Goal: Task Accomplishment & Management: Use online tool/utility

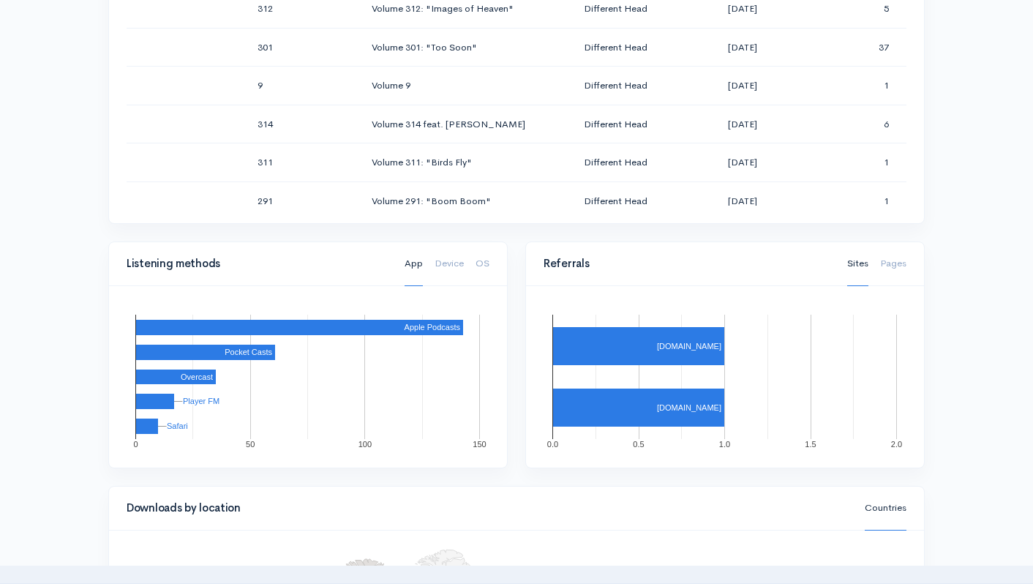
scroll to position [1064, 0]
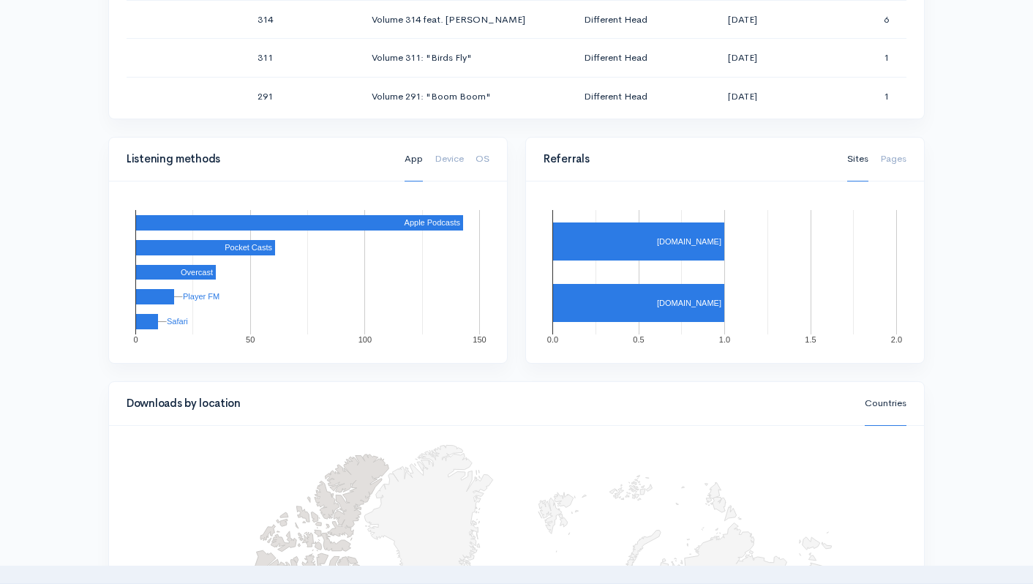
click at [928, 333] on div "Referrals Sites Pages 0.0 0.5 1.0 1.5 2.0 [DOMAIN_NAME] [DOMAIN_NAME] [DOMAIN_N…" at bounding box center [724, 259] width 417 height 244
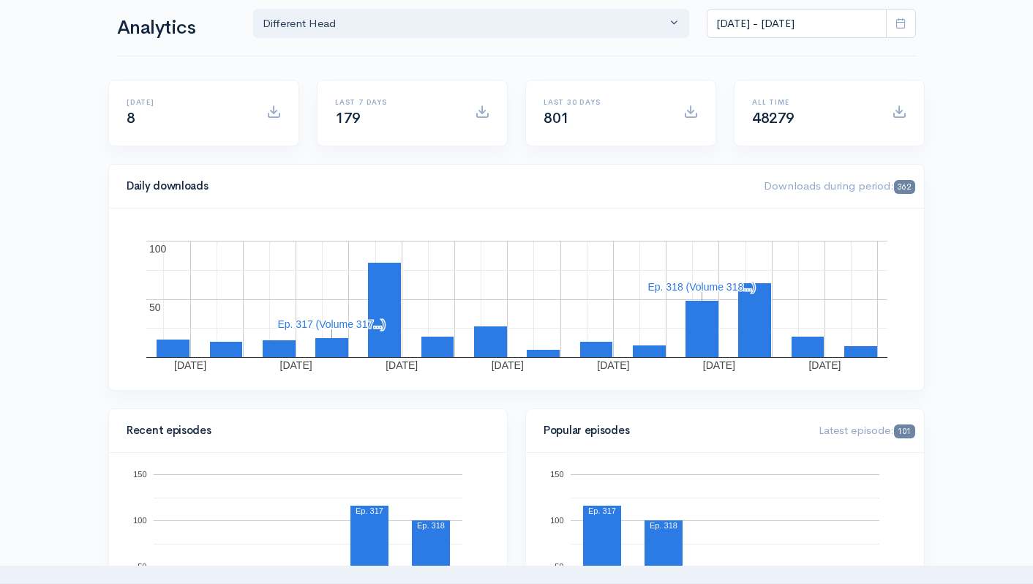
scroll to position [0, 0]
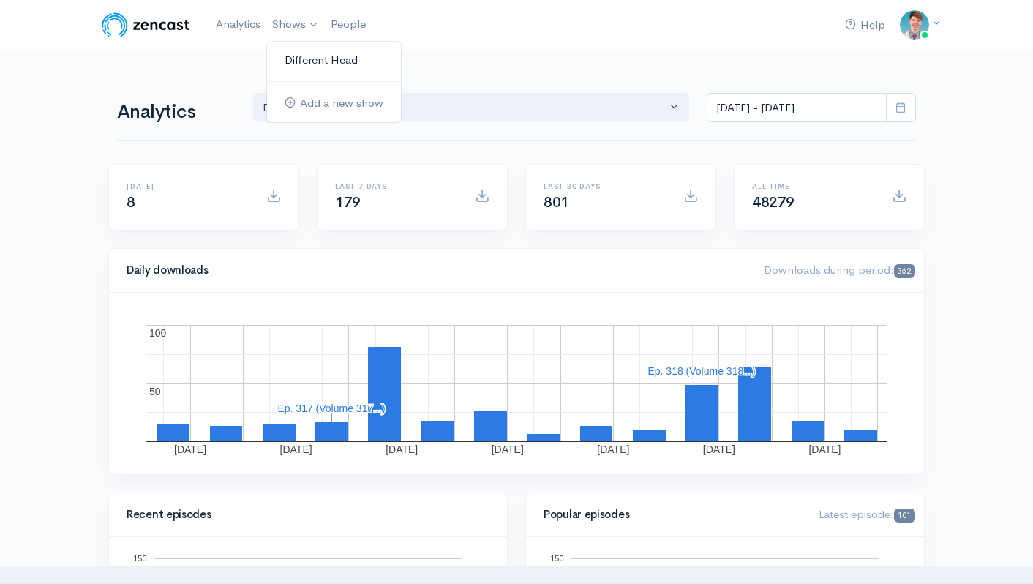
click at [305, 56] on link "Different Head" at bounding box center [334, 61] width 134 height 26
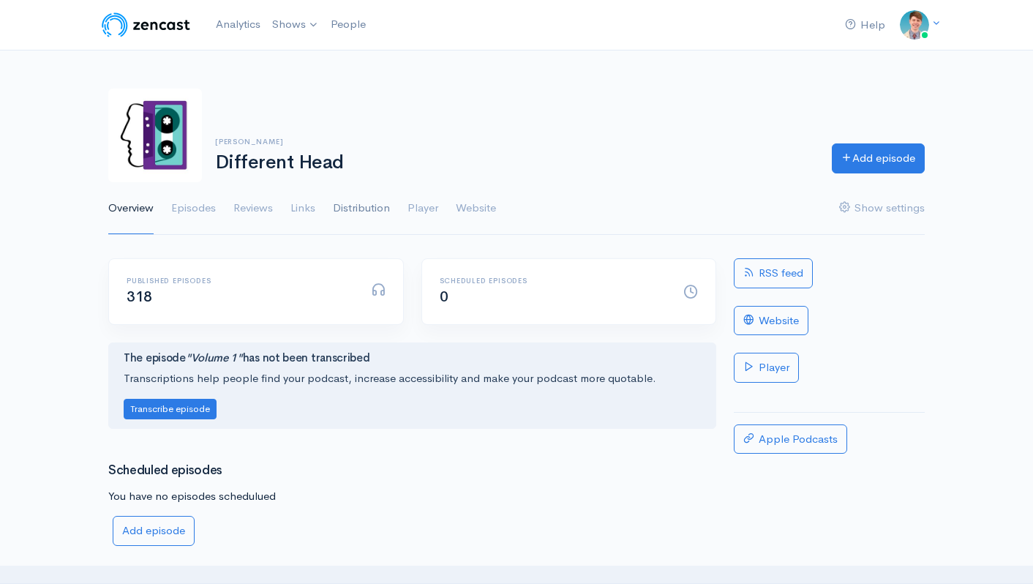
click at [369, 192] on link "Distribution" at bounding box center [361, 208] width 57 height 53
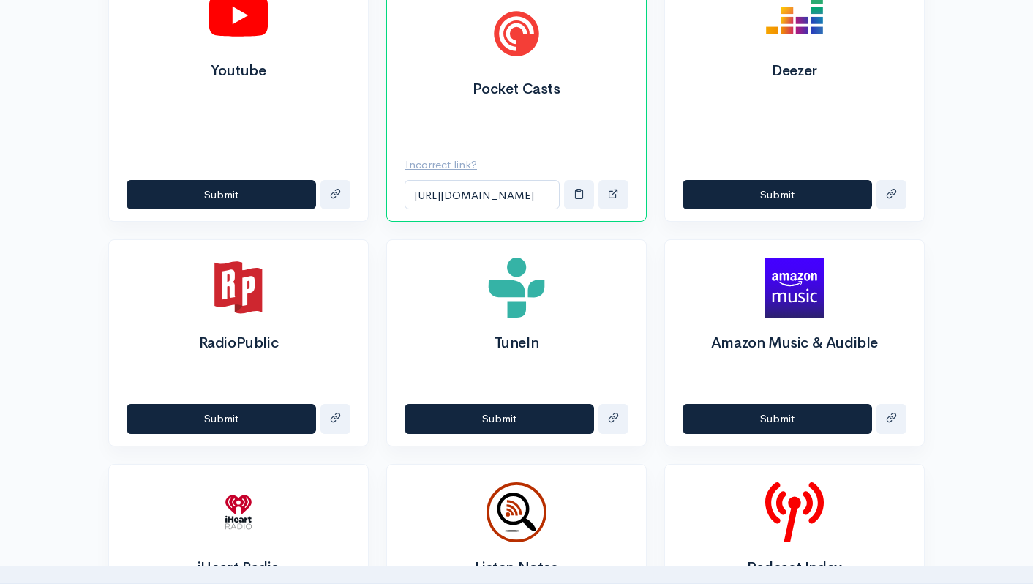
scroll to position [854, 0]
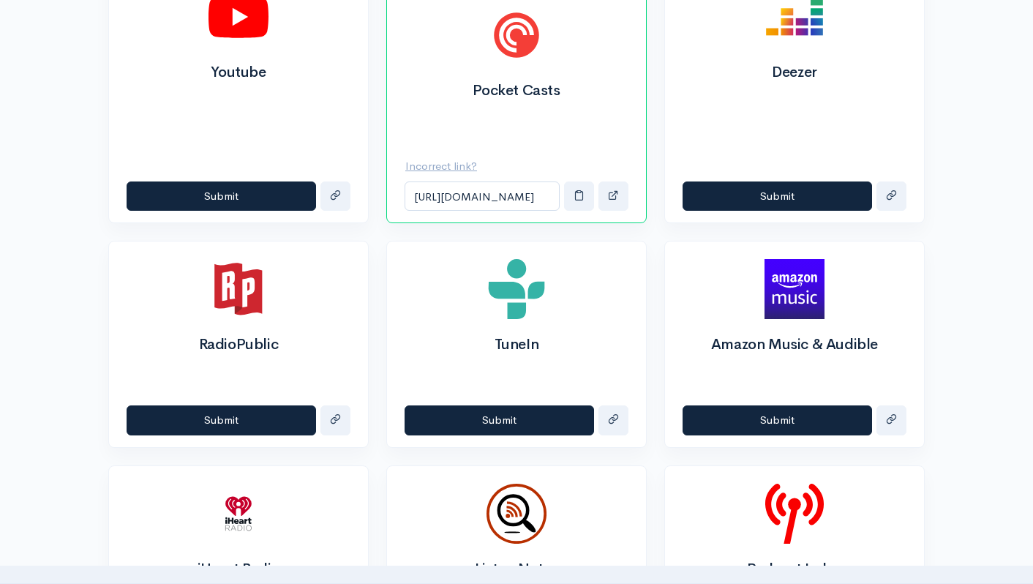
click at [652, 354] on div "TuneIn Submit" at bounding box center [516, 344] width 278 height 207
click at [560, 417] on button "Submit" at bounding box center [499, 420] width 189 height 30
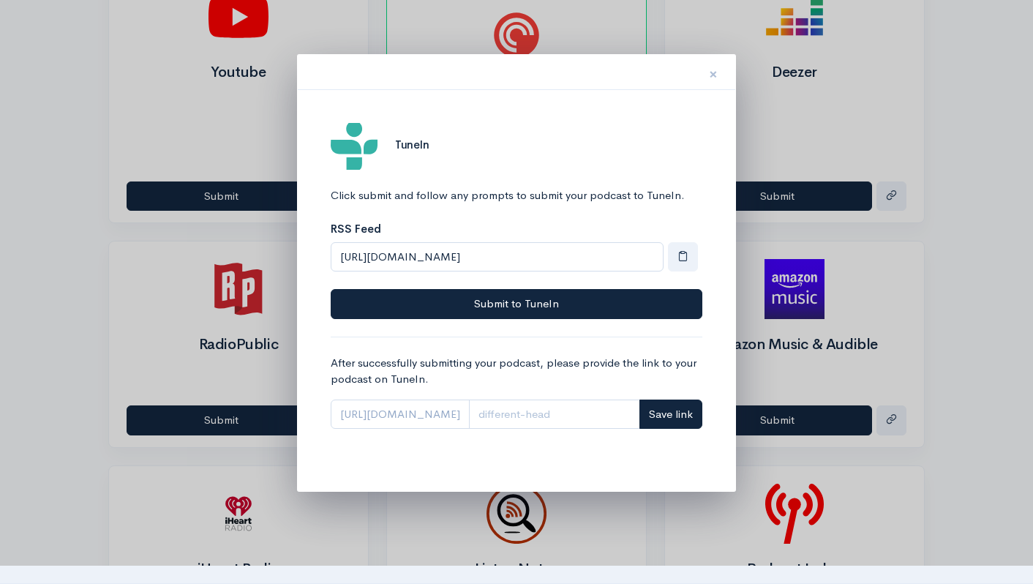
click at [709, 76] on span "×" at bounding box center [713, 74] width 9 height 21
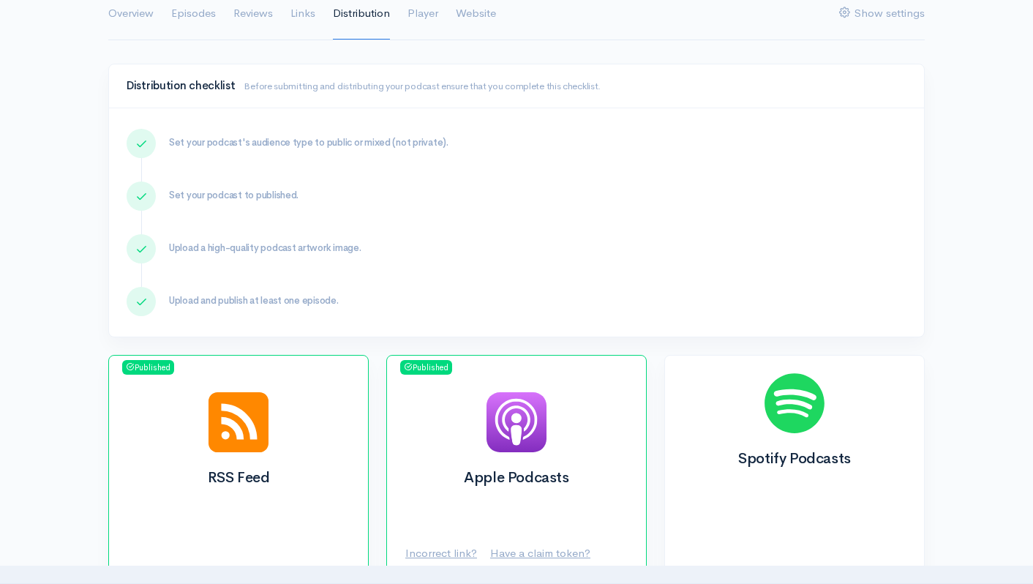
scroll to position [0, 0]
